Goal: Task Accomplishment & Management: Manage account settings

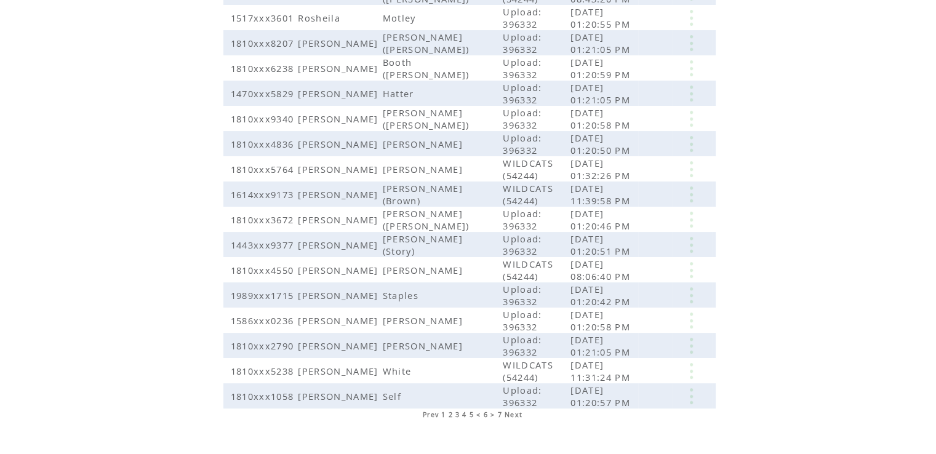
scroll to position [241, 0]
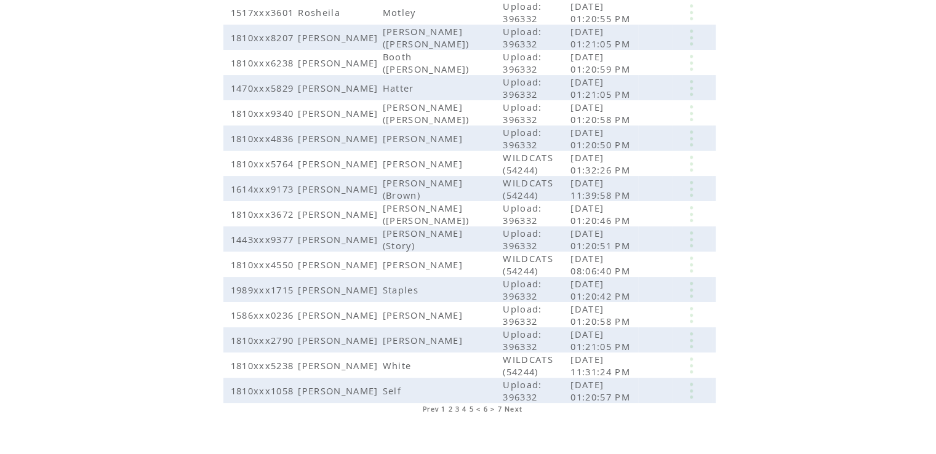
click at [498, 405] on span "7" at bounding box center [500, 409] width 4 height 9
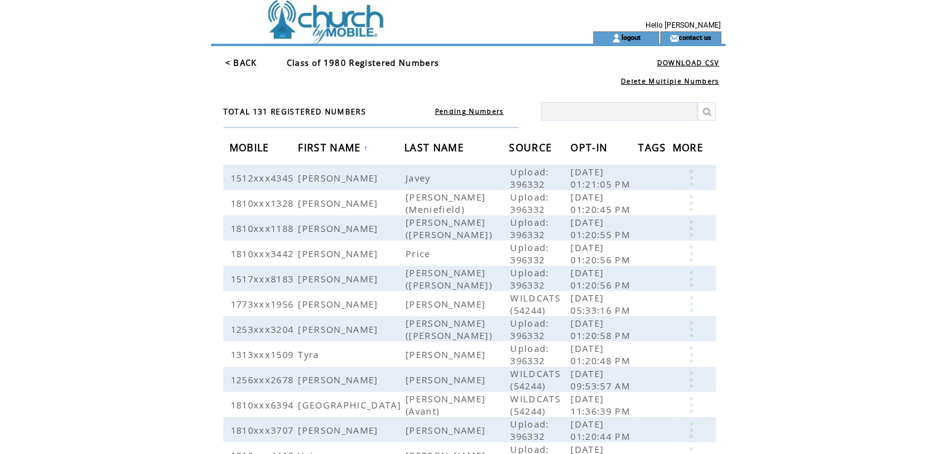
click at [404, 148] on span "LAST NAME" at bounding box center [435, 149] width 63 height 23
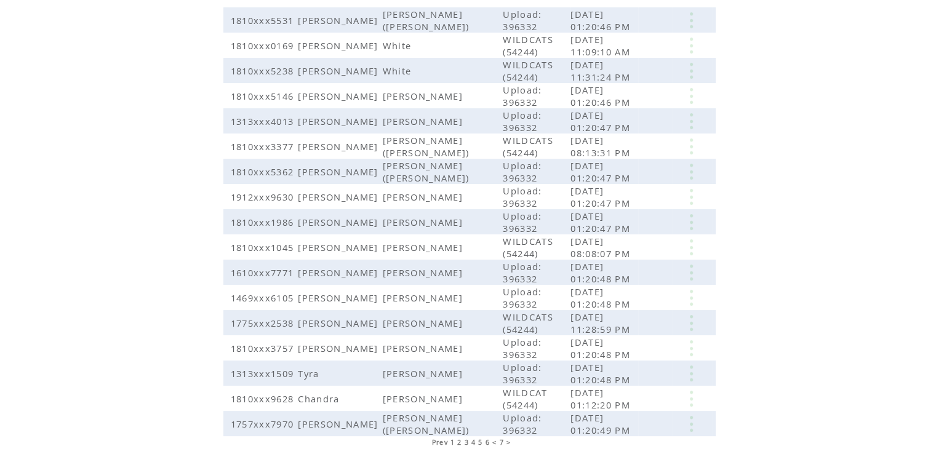
scroll to position [209, 0]
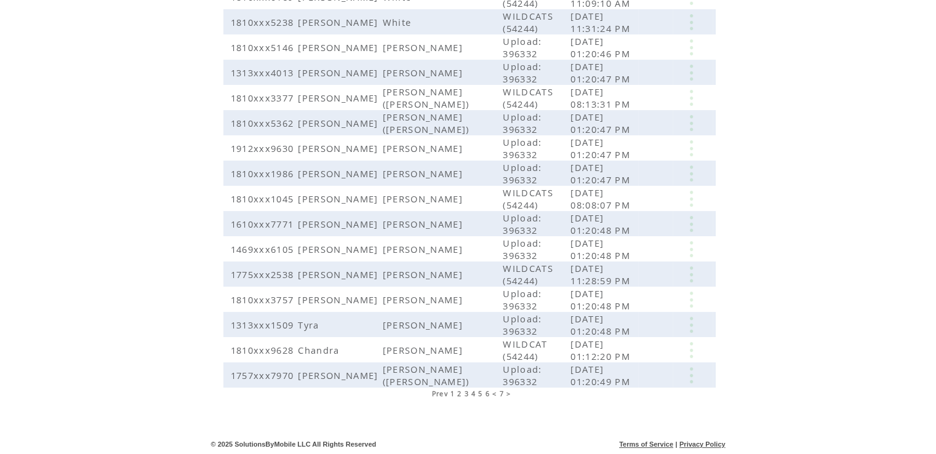
click at [489, 394] on span "6" at bounding box center [487, 393] width 4 height 9
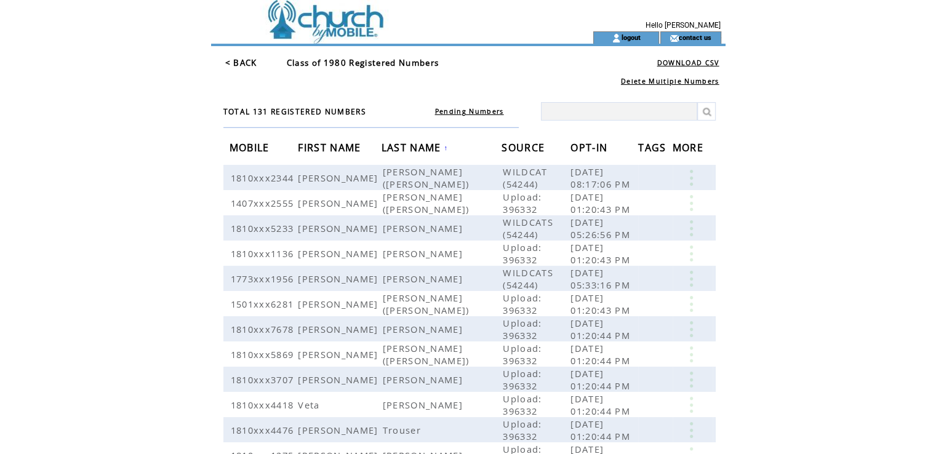
click at [234, 58] on link "< BACK" at bounding box center [241, 62] width 32 height 11
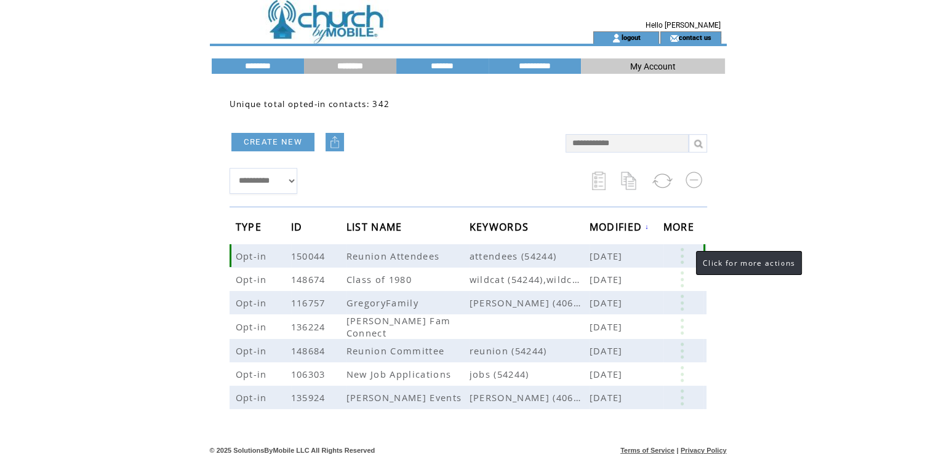
click at [684, 254] on link at bounding box center [681, 256] width 37 height 16
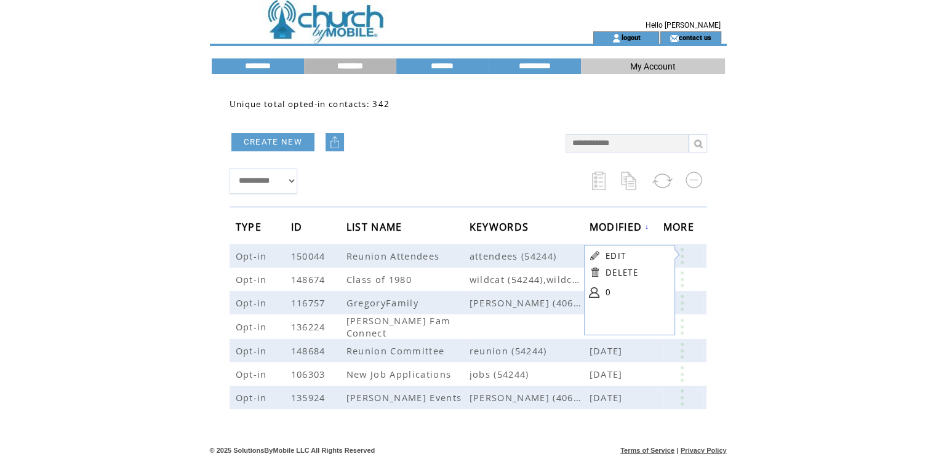
click at [741, 197] on html "**********" at bounding box center [468, 227] width 936 height 454
